Goal: Information Seeking & Learning: Learn about a topic

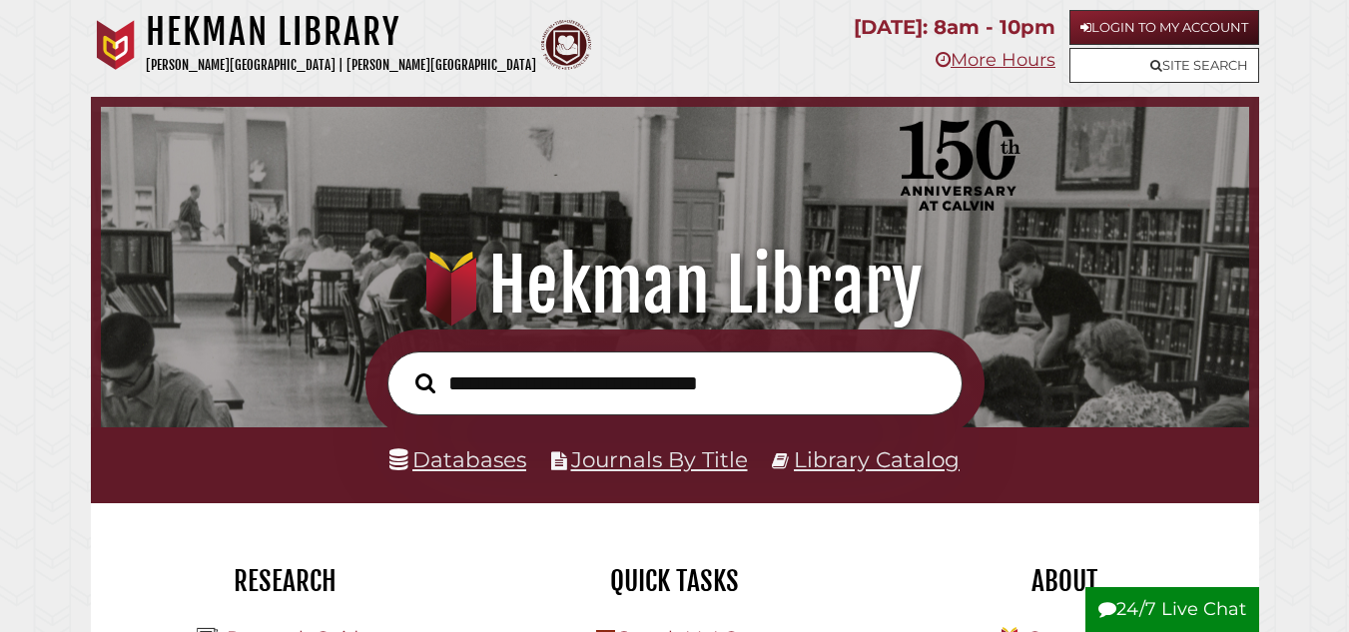
scroll to position [380, 1139]
type input "**********"
click at [406, 368] on button "Search" at bounding box center [426, 383] width 40 height 31
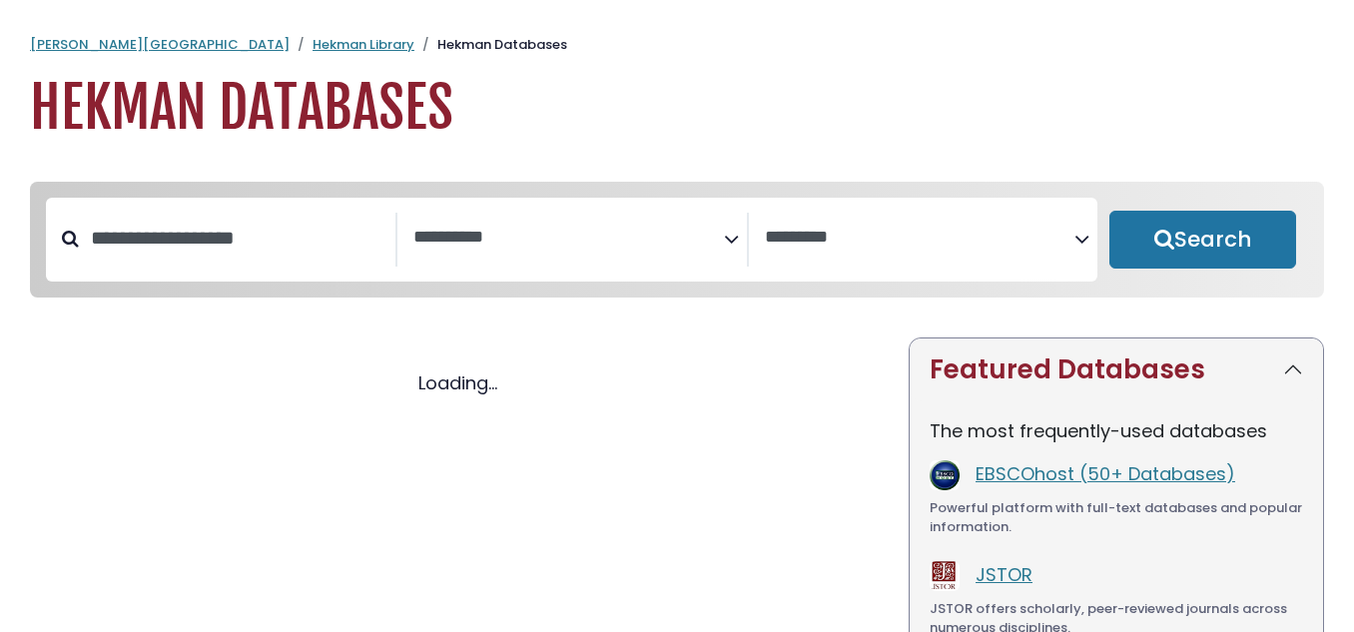
select select "Database Subject Filter"
select select "Database Vendors Filter"
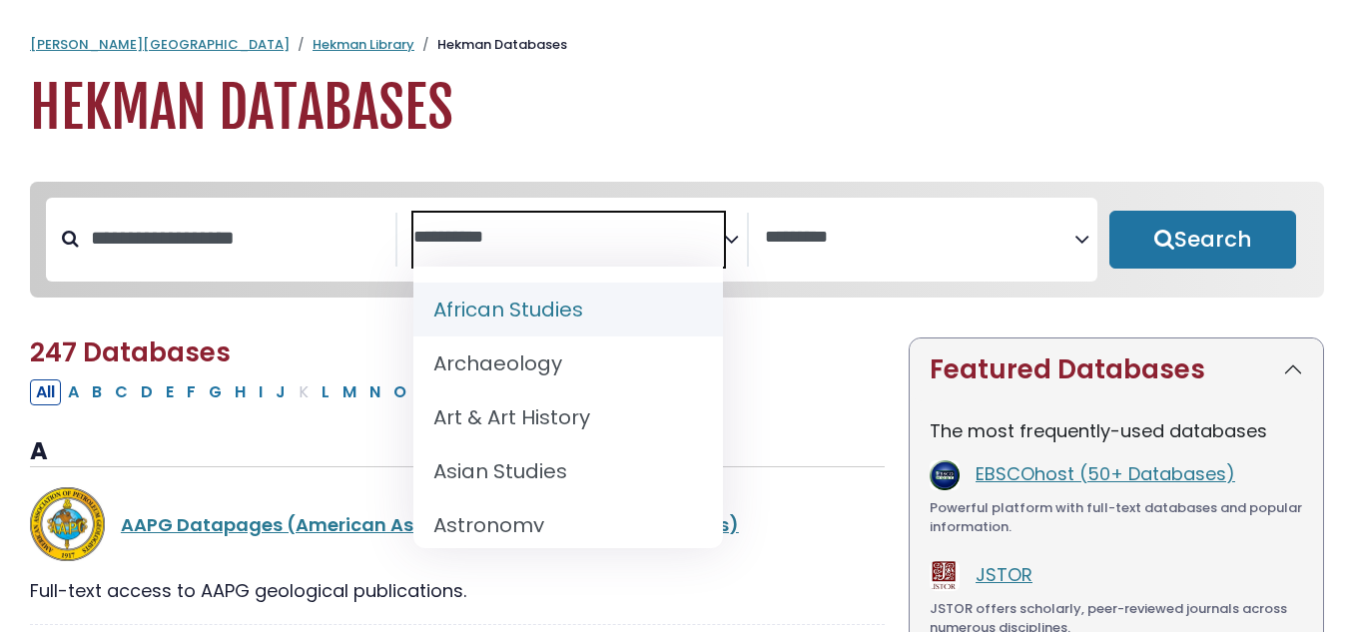
select select "Database Subject Filter"
select select "Database Vendors Filter"
type textarea "*"
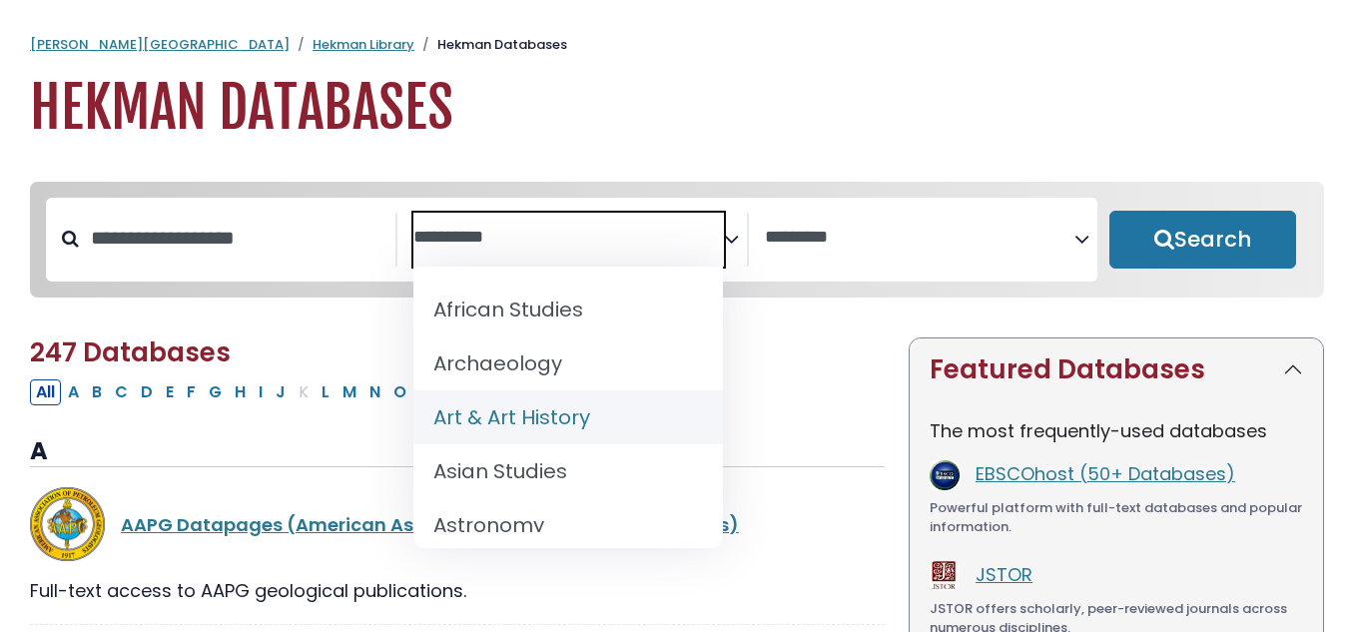
select select "*****"
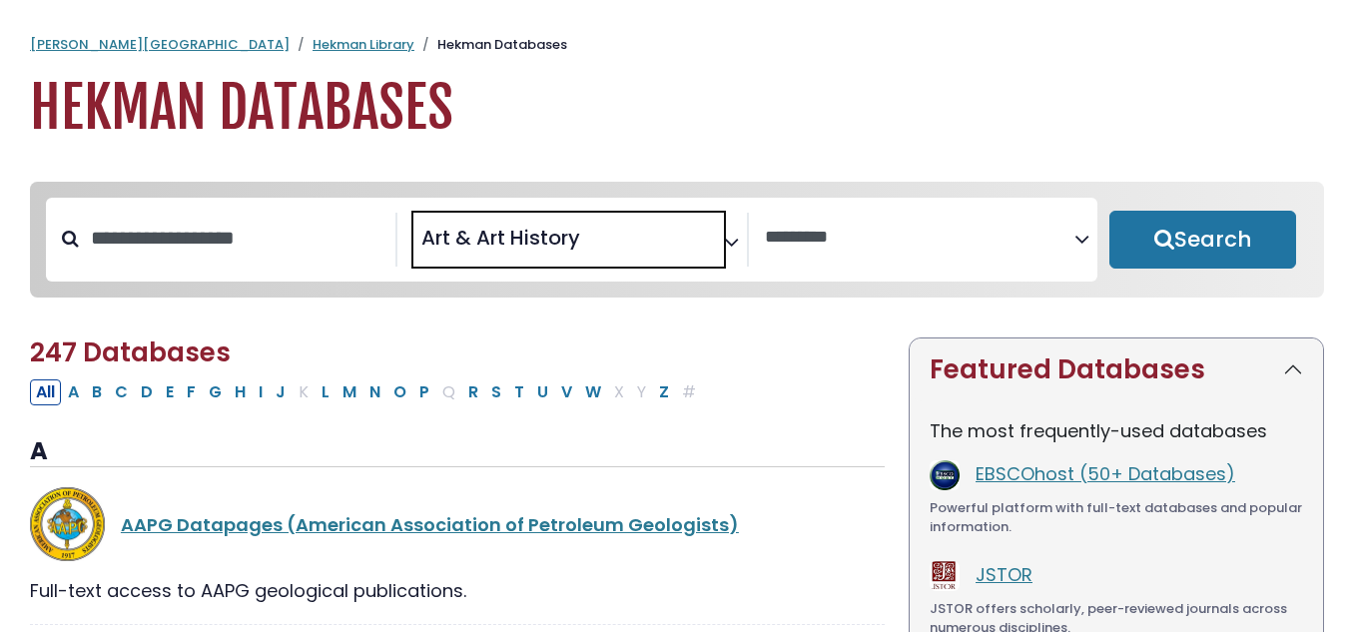
scroll to position [52, 0]
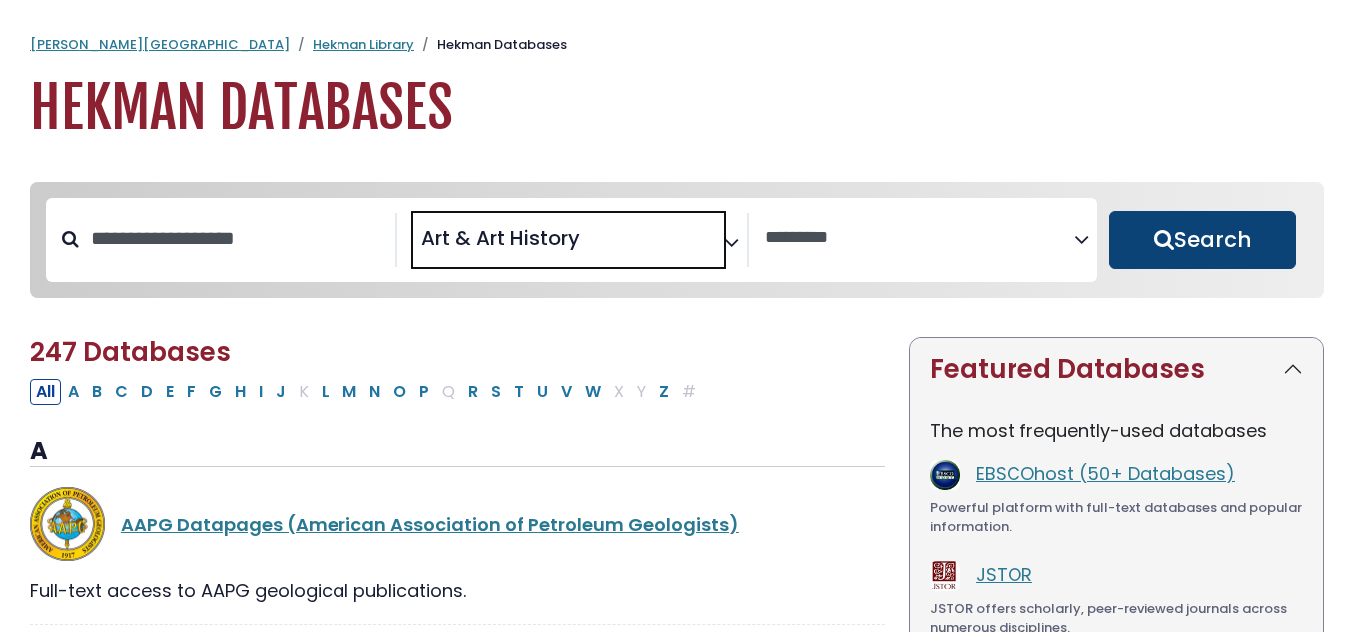
click at [1220, 244] on button "Search" at bounding box center [1203, 240] width 187 height 58
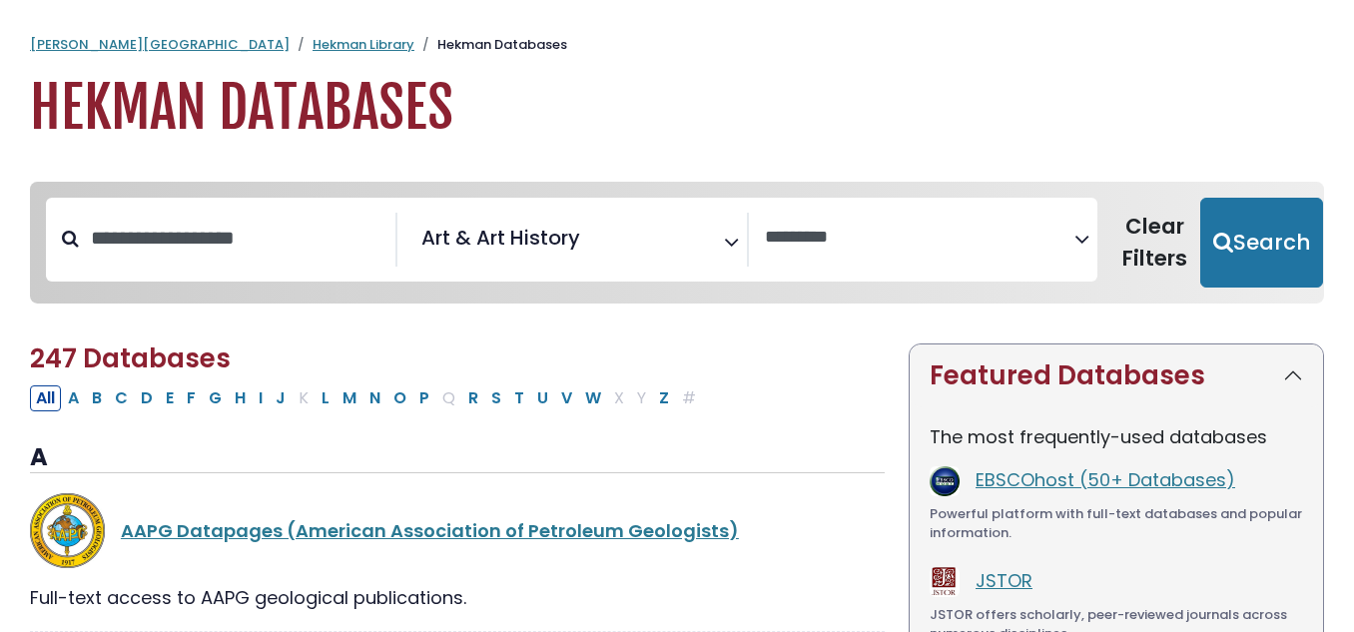
select select "Database Vendors Filter"
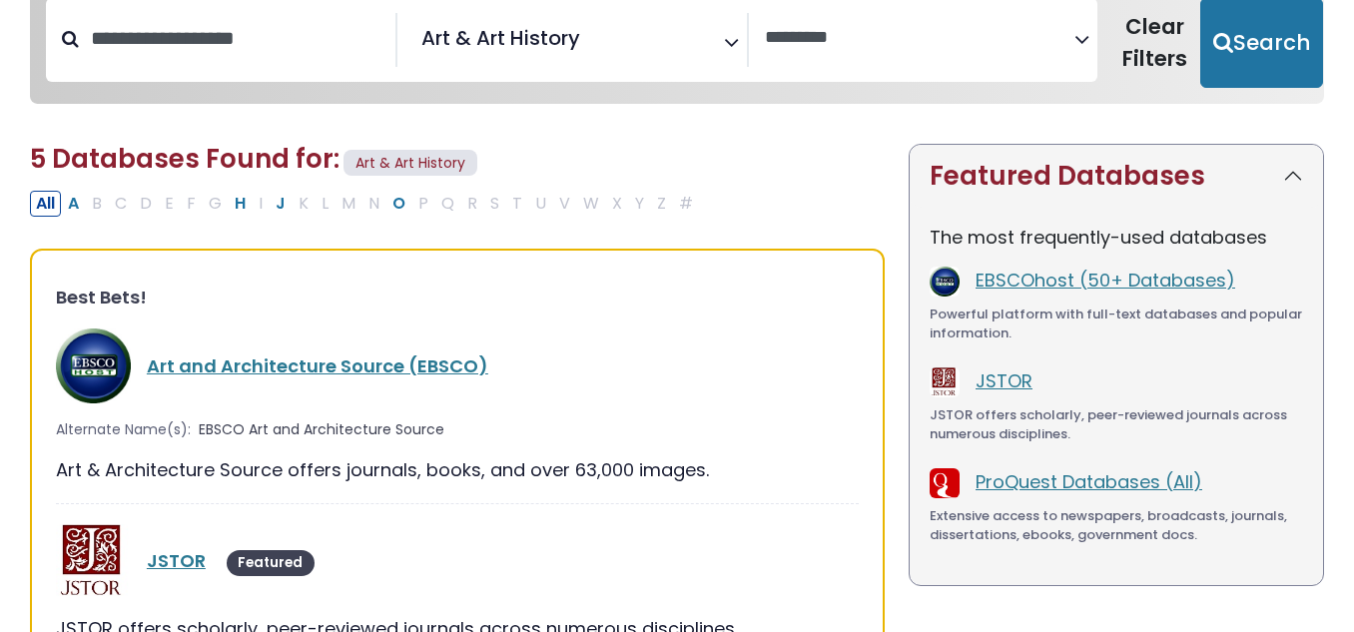
scroll to position [291, 0]
